Goal: Find specific page/section: Find specific page/section

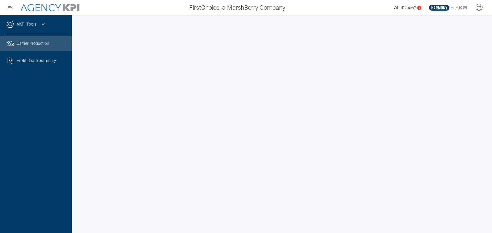
click at [60, 142] on div "AKPI Tools Core Production Data Upload Agency Code Mapping Carrier Data Health …" at bounding box center [36, 124] width 72 height 218
click at [39, 120] on div "AKPI Tools Core Production Data Upload Agency Code Mapping Carrier Data Health …" at bounding box center [36, 124] width 72 height 218
click at [76, 115] on div at bounding box center [282, 124] width 420 height 218
click at [65, 109] on div "AKPI Tools Core Production Data Upload Agency Code Mapping Carrier Data Health …" at bounding box center [36, 124] width 72 height 218
click at [54, 138] on div "AKPI Tools Core Production Data Upload Agency Code Mapping Carrier Data Health …" at bounding box center [36, 124] width 72 height 218
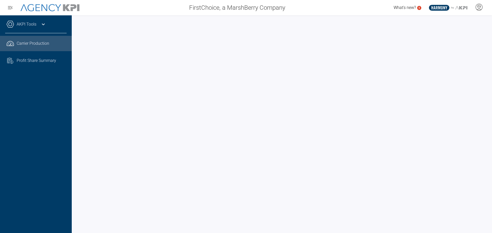
click at [77, 171] on div at bounding box center [282, 124] width 420 height 218
click at [64, 152] on div "AKPI Tools Core Production Data Upload Agency Code Mapping Carrier Data Health …" at bounding box center [36, 124] width 72 height 218
click at [42, 161] on div "AKPI Tools Core Production Data Upload Agency Code Mapping Carrier Data Health …" at bounding box center [36, 124] width 72 height 218
click at [61, 172] on div "AKPI Tools Core Production Data Upload Agency Code Mapping Carrier Data Health …" at bounding box center [36, 124] width 72 height 218
click at [50, 125] on div "AKPI Tools Core Production Data Upload Agency Code Mapping Carrier Data Health …" at bounding box center [36, 124] width 72 height 218
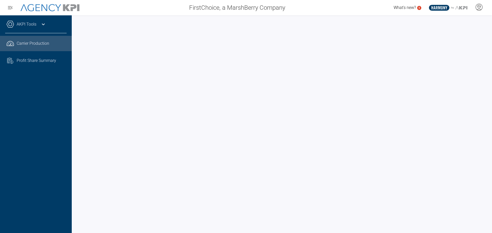
click at [34, 134] on div "AKPI Tools Core Production Data Upload Agency Code Mapping Carrier Data Health …" at bounding box center [36, 124] width 72 height 218
click at [32, 145] on div "AKPI Tools Core Production Data Upload Agency Code Mapping Carrier Data Health …" at bounding box center [36, 124] width 72 height 218
click at [55, 136] on div "AKPI Tools Core Production Data Upload Agency Code Mapping Carrier Data Health …" at bounding box center [36, 124] width 72 height 218
click at [56, 129] on div "AKPI Tools Core Production Data Upload Agency Code Mapping Carrier Data Health …" at bounding box center [36, 124] width 72 height 218
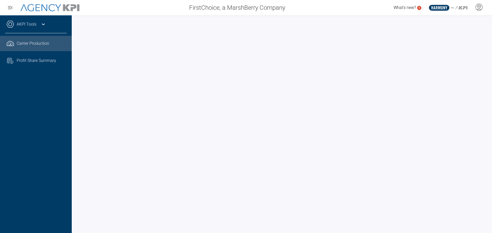
click at [63, 142] on div "AKPI Tools Core Production Data Upload Agency Code Mapping Carrier Data Health …" at bounding box center [36, 124] width 72 height 218
click at [55, 134] on div "AKPI Tools Core Production Data Upload Agency Code Mapping Carrier Data Health …" at bounding box center [36, 124] width 72 height 218
click at [47, 141] on div "AKPI Tools Core Production Data Upload Agency Code Mapping Carrier Data Health …" at bounding box center [36, 124] width 72 height 218
click at [23, 144] on div "AKPI Tools Core Production Data Upload Agency Code Mapping Carrier Data Health …" at bounding box center [36, 124] width 72 height 218
click at [77, 137] on div at bounding box center [282, 124] width 420 height 218
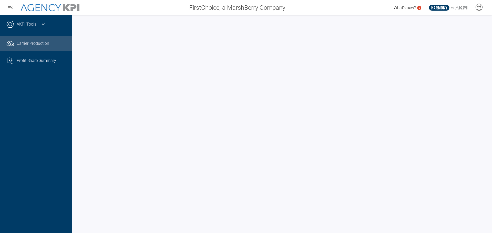
click at [58, 185] on div "AKPI Tools Core Production Data Upload Agency Code Mapping Carrier Data Health …" at bounding box center [36, 124] width 72 height 218
click at [49, 104] on div "AKPI Tools Core Production Data Upload Agency Code Mapping Carrier Data Health …" at bounding box center [36, 124] width 72 height 218
